Goal: Task Accomplishment & Management: Manage account settings

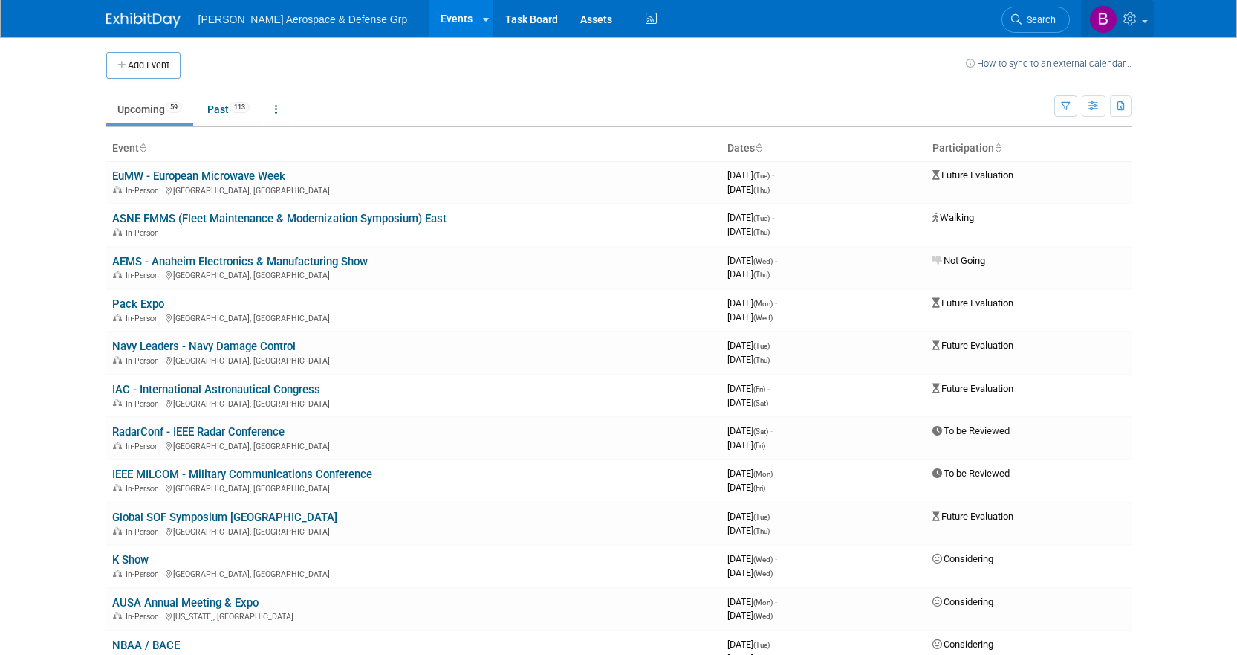
click at [1103, 20] on img at bounding box center [1103, 19] width 28 height 28
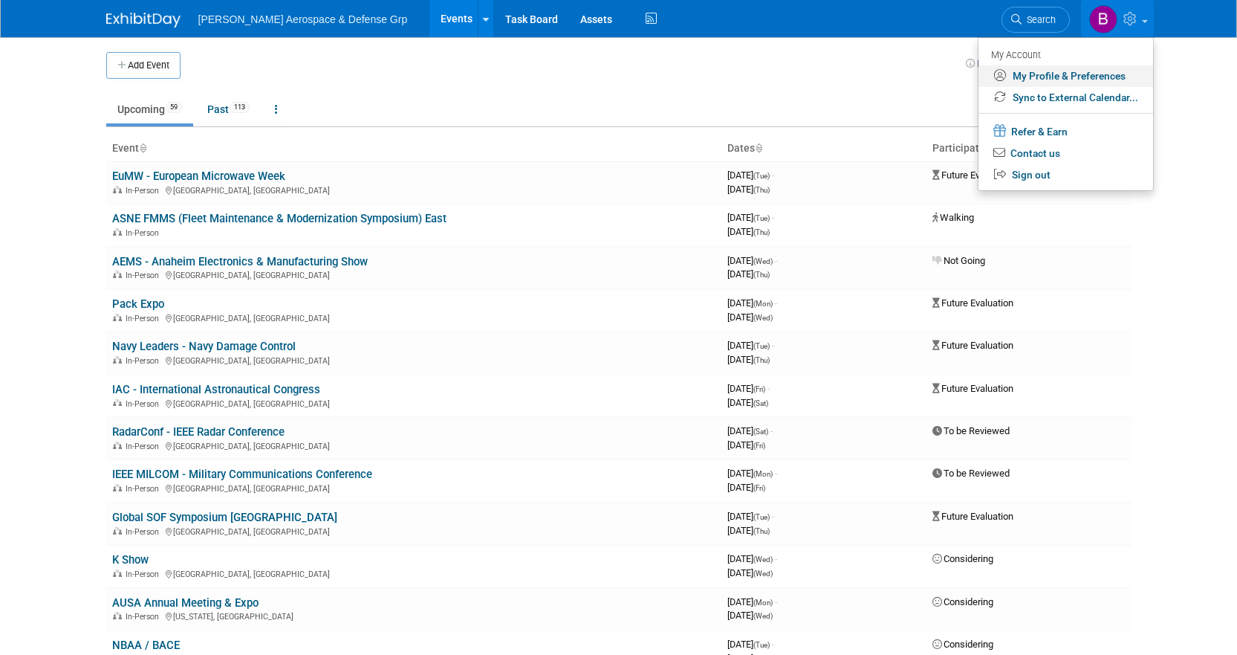
click at [1082, 74] on link "My Profile & Preferences" at bounding box center [1065, 76] width 175 height 22
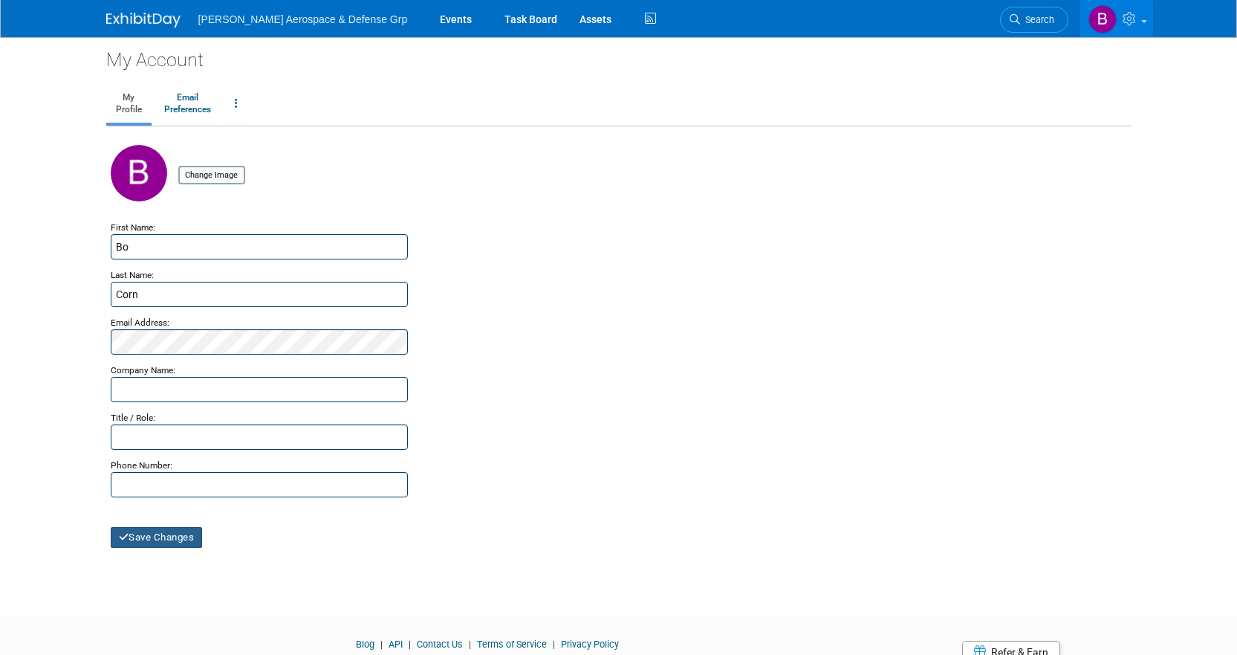
click at [154, 535] on button "Save Changes" at bounding box center [157, 537] width 92 height 21
